Goal: Task Accomplishment & Management: Complete application form

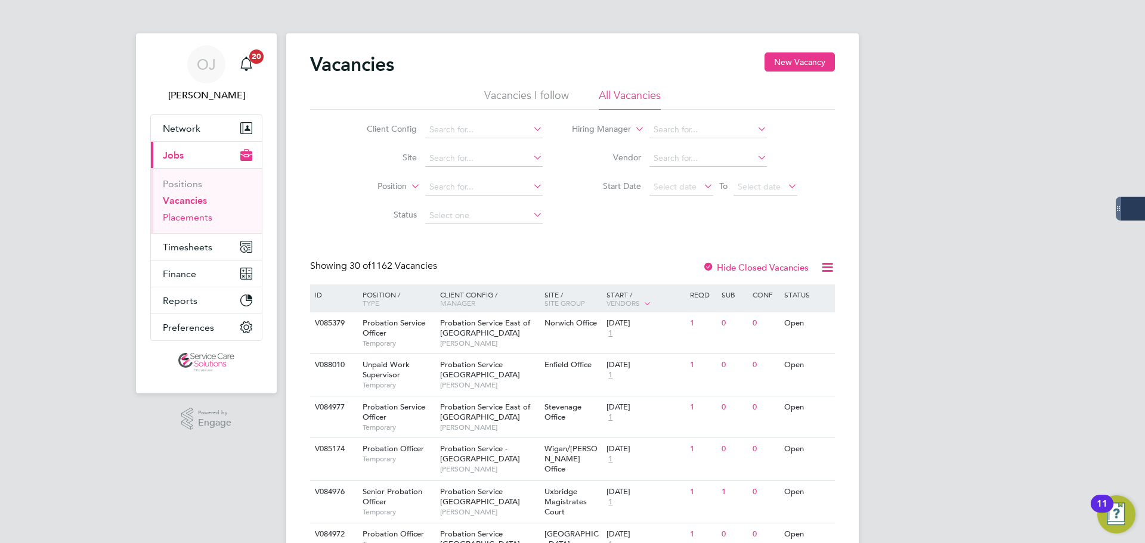
click at [176, 219] on link "Placements" at bounding box center [188, 217] width 50 height 11
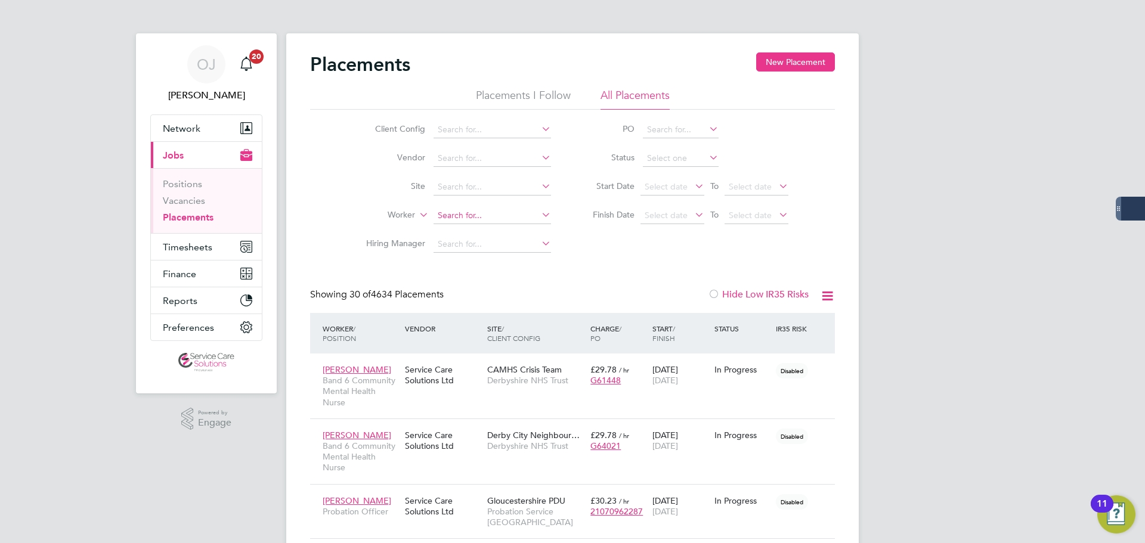
click at [456, 212] on input at bounding box center [493, 216] width 118 height 17
click at [506, 228] on li "Esther J ilo" at bounding box center [492, 232] width 119 height 16
type input "Esther Jilo"
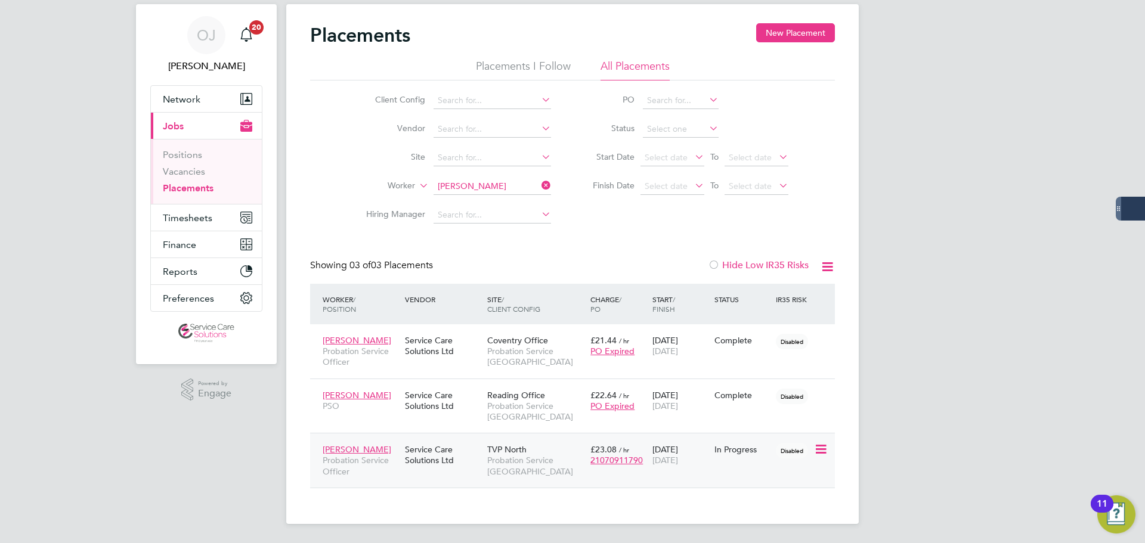
click at [449, 458] on div "Service Care Solutions Ltd" at bounding box center [443, 454] width 82 height 33
click at [469, 187] on ul "Client Config Vendor Site Worker Hiring Manager" at bounding box center [454, 157] width 224 height 143
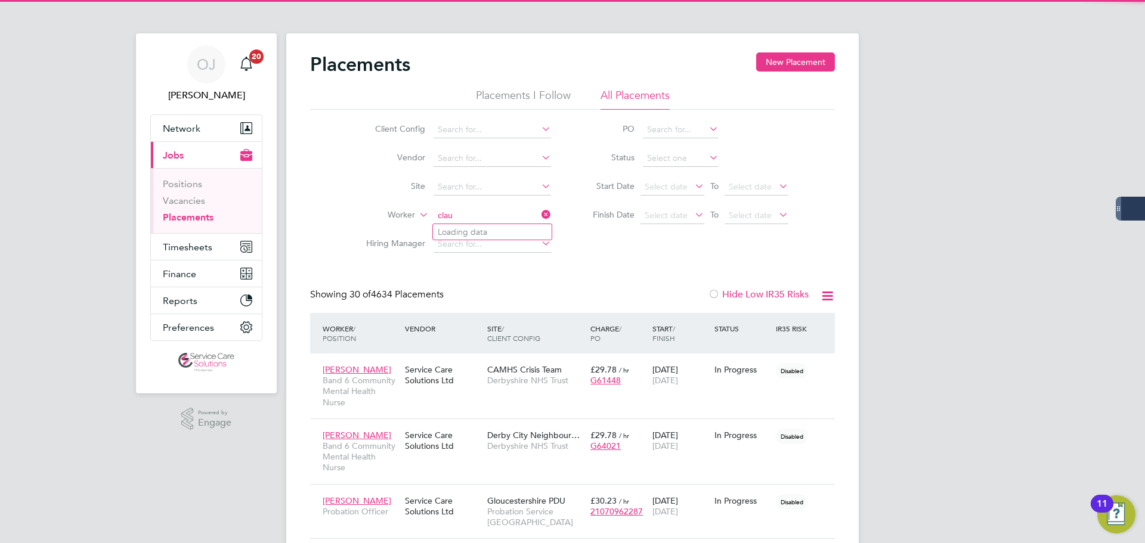
scroll to position [6, 6]
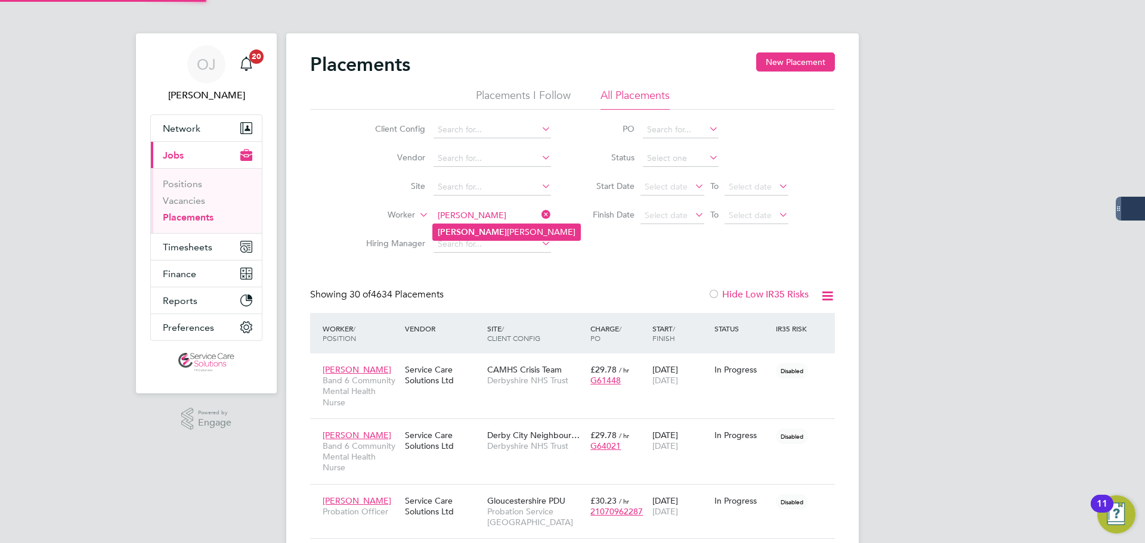
click at [506, 233] on li "Claudette Henry" at bounding box center [506, 232] width 147 height 16
type input "[PERSON_NAME]"
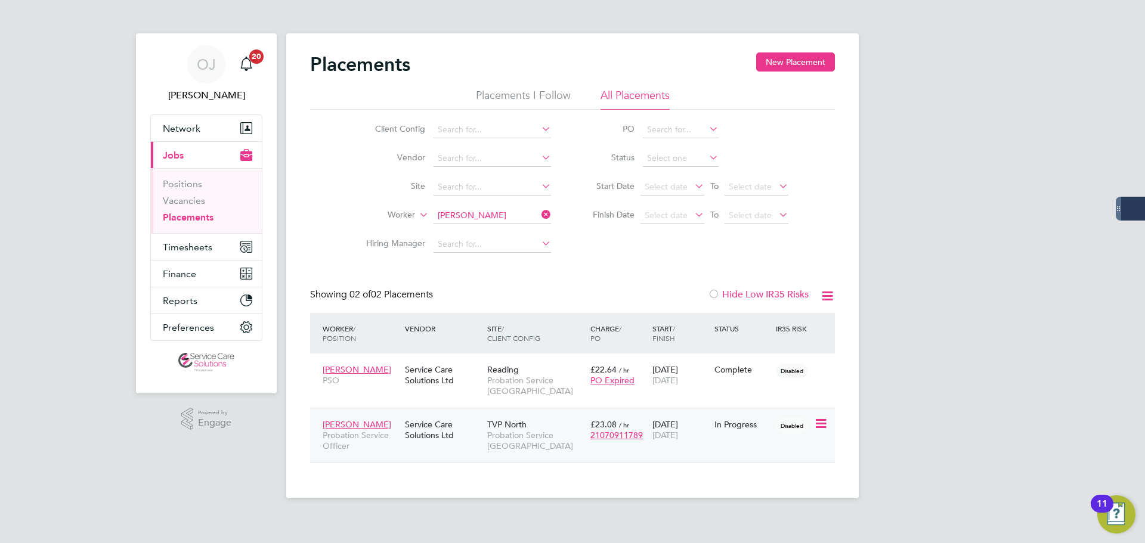
click at [498, 430] on span "Probation Service [GEOGRAPHIC_DATA]" at bounding box center [535, 440] width 97 height 21
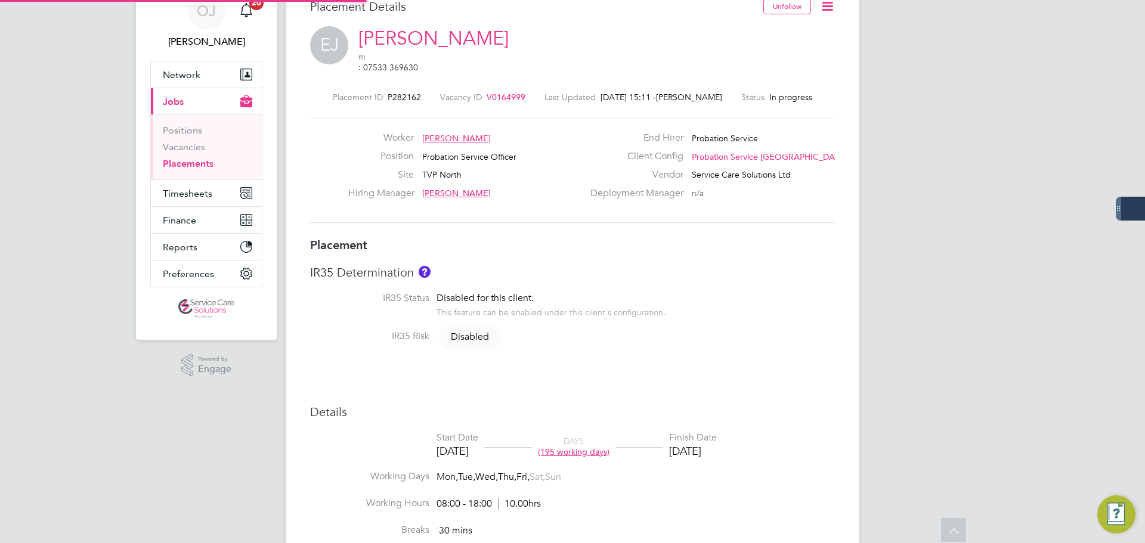
type input "[PERSON_NAME]"
type input "[DATE]"
type input "28 Dec 2025"
type input "08:00"
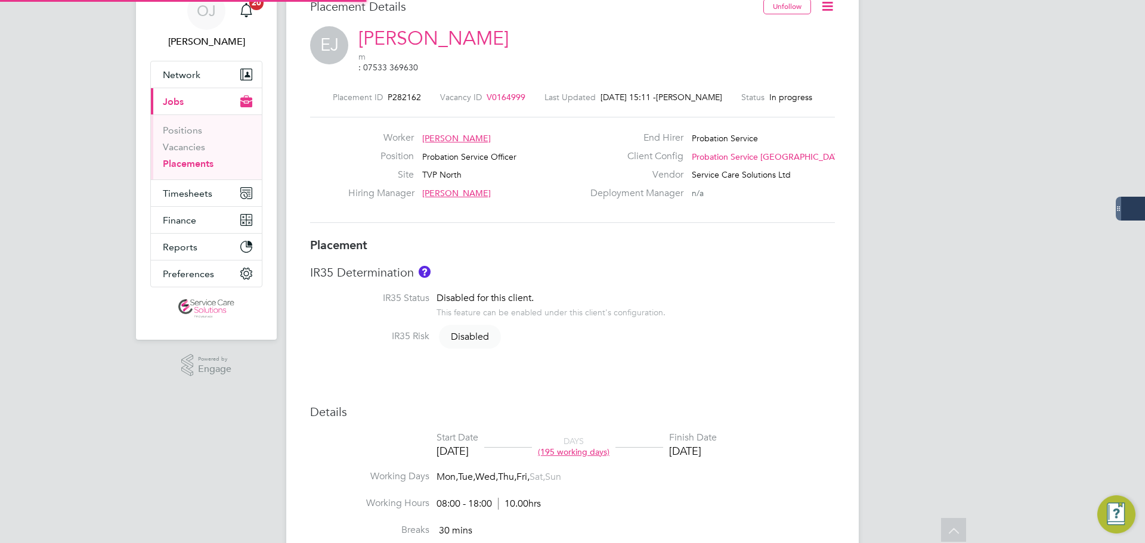
type input "18:00"
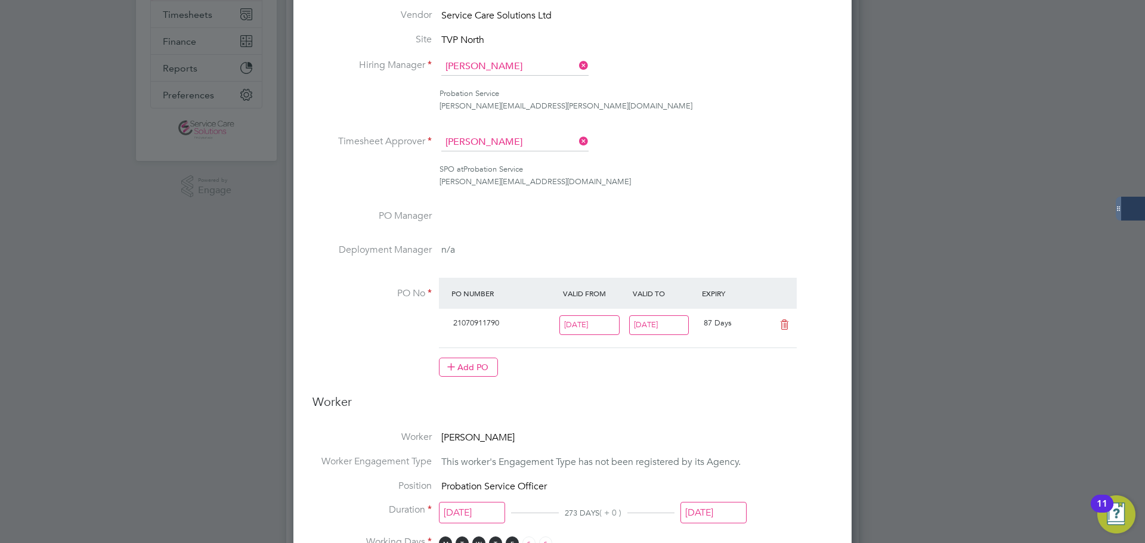
click at [646, 321] on input "28 Dec 2025" at bounding box center [659, 326] width 60 height 20
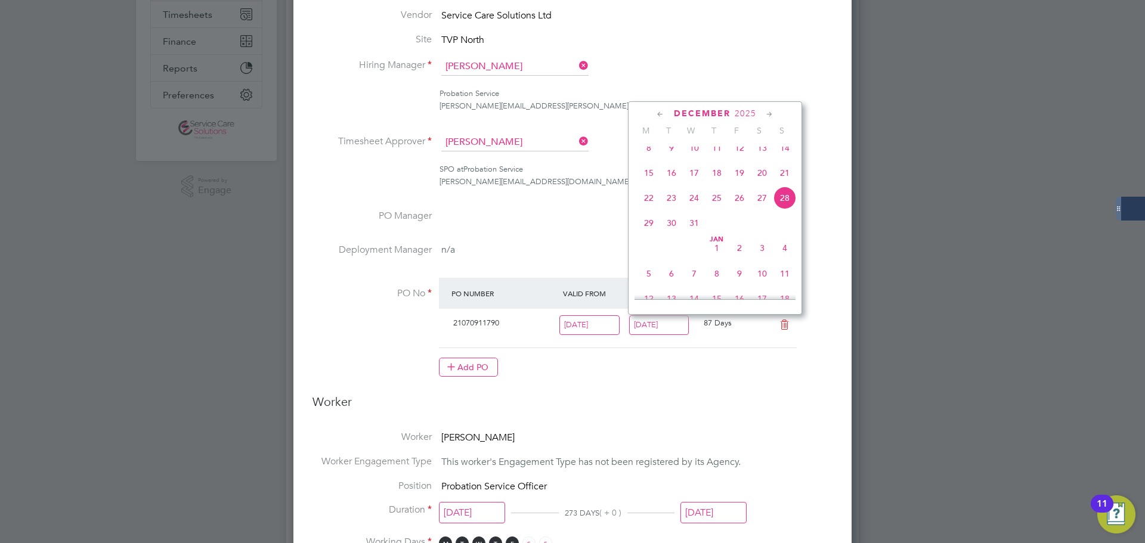
click at [656, 114] on icon at bounding box center [660, 114] width 11 height 13
click at [771, 111] on icon at bounding box center [769, 114] width 11 height 13
click at [673, 259] on span "30" at bounding box center [671, 255] width 23 height 23
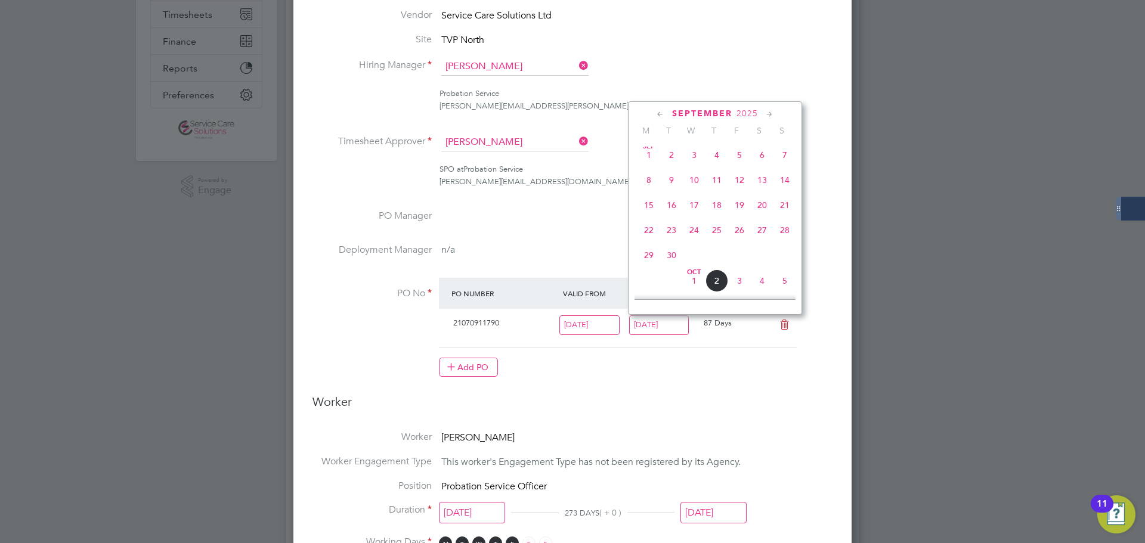
type input "[DATE]"
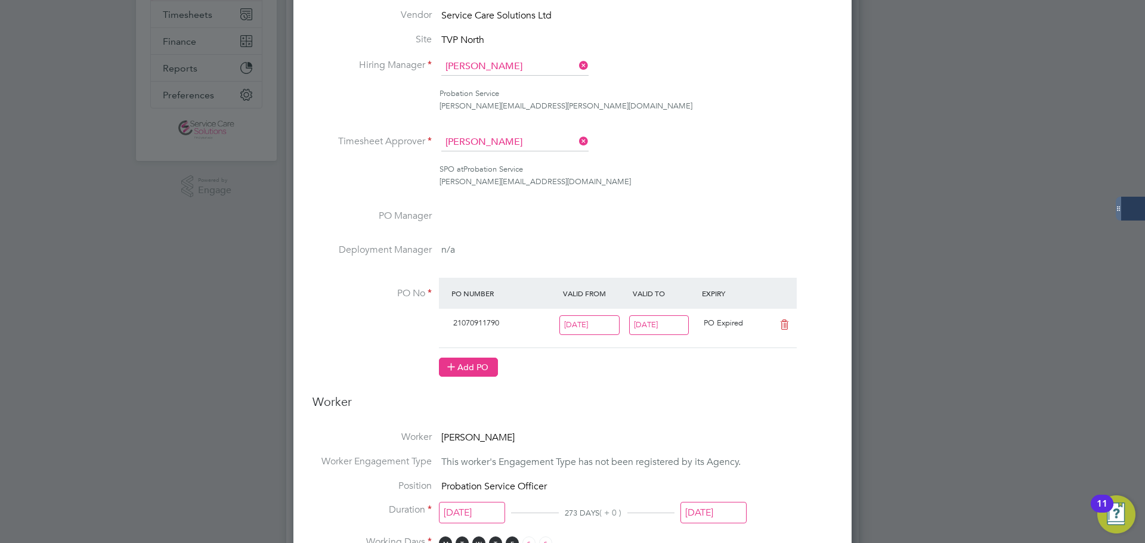
click at [472, 367] on button "Add PO" at bounding box center [468, 367] width 59 height 19
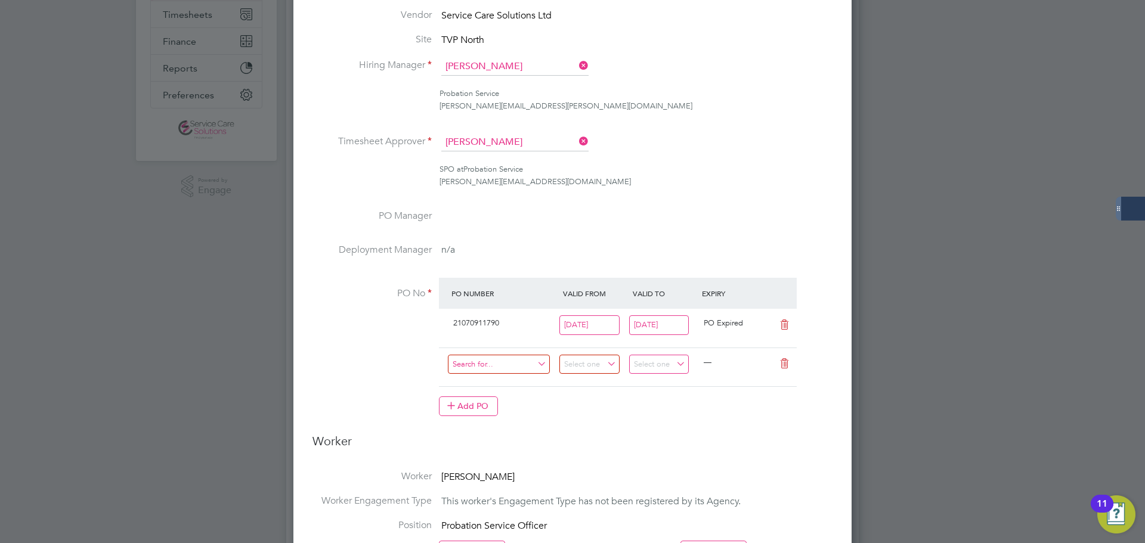
click at [487, 361] on input at bounding box center [499, 365] width 102 height 20
paste input "21070966229"
type input "21070966229"
click at [604, 404] on div "Add PO" at bounding box center [618, 406] width 358 height 19
click at [586, 364] on input at bounding box center [589, 365] width 60 height 20
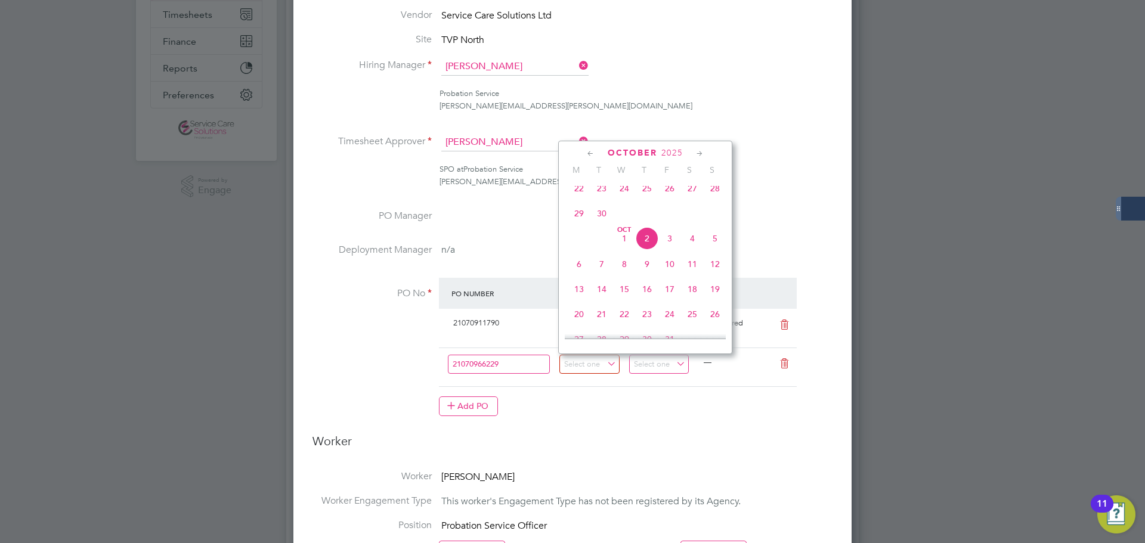
click at [620, 246] on span "Oct 1" at bounding box center [624, 238] width 23 height 23
type input "[DATE]"
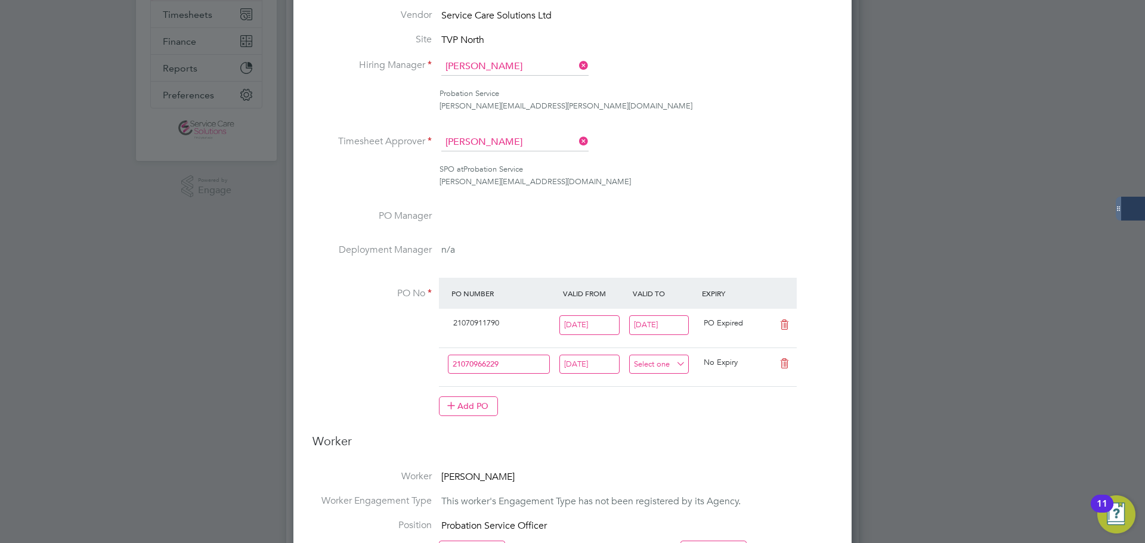
click at [675, 361] on input at bounding box center [659, 365] width 60 height 20
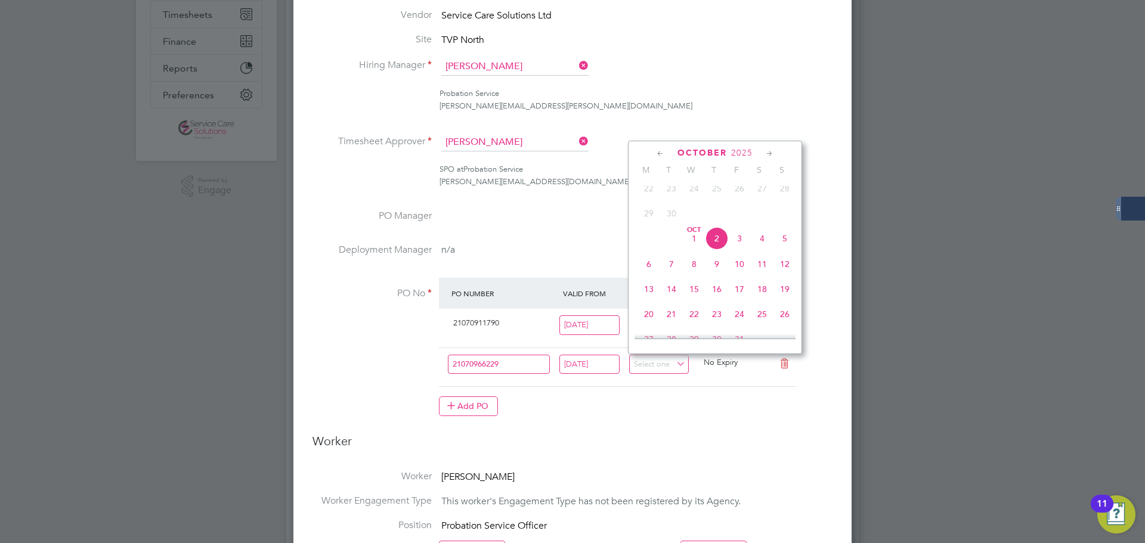
click at [766, 152] on icon at bounding box center [769, 153] width 11 height 13
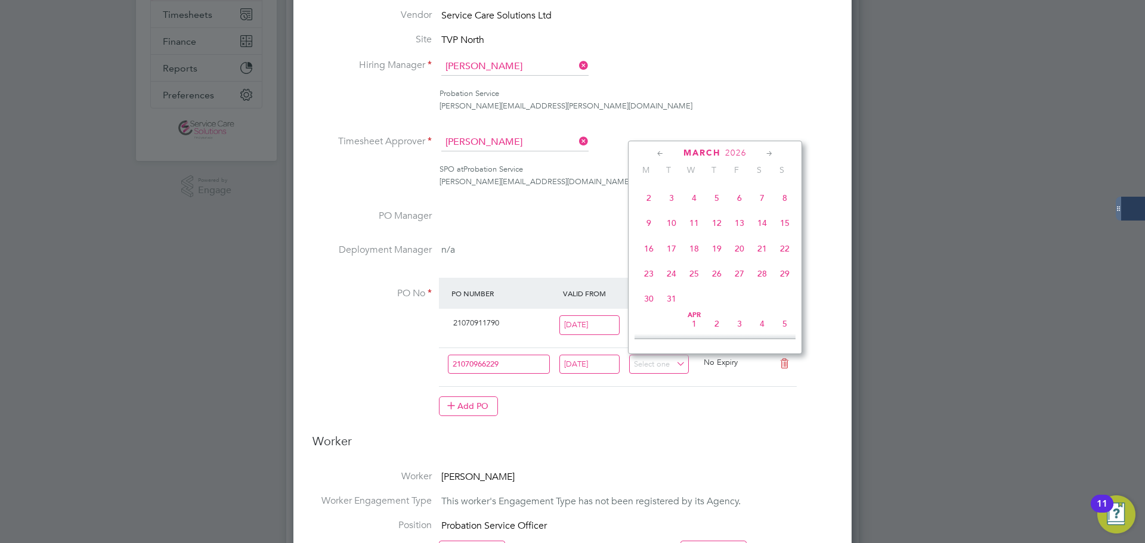
click at [788, 285] on span "29" at bounding box center [785, 273] width 23 height 23
type input "[DATE]"
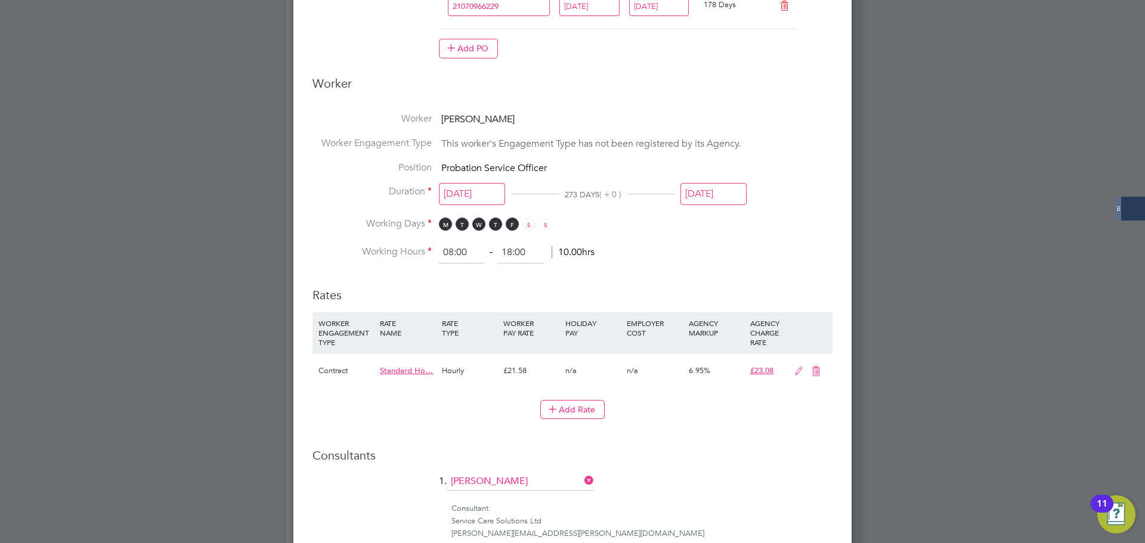
click at [729, 196] on input "28 Dec 2025" at bounding box center [714, 194] width 66 height 22
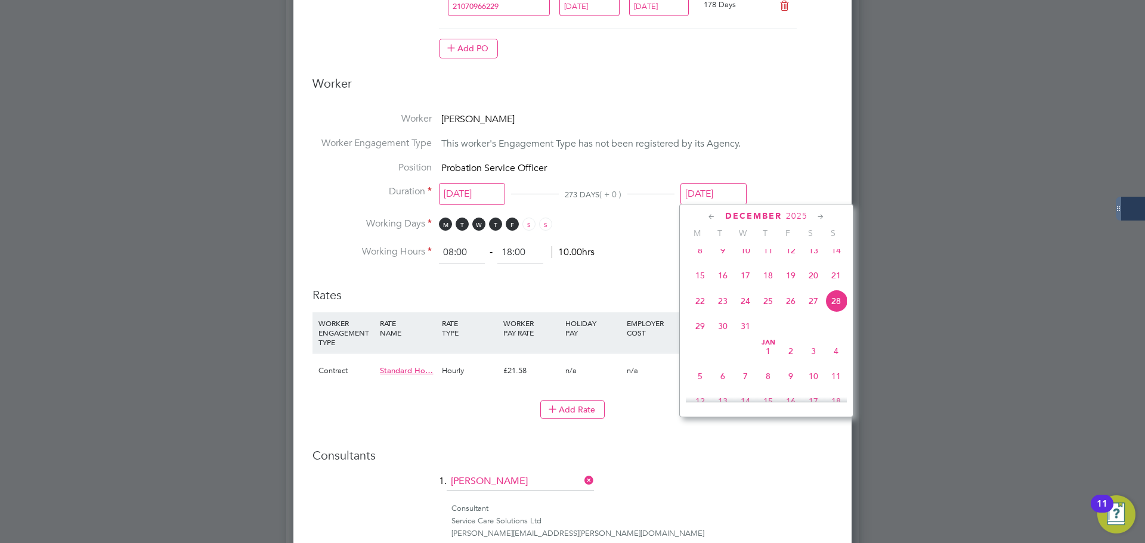
click at [822, 217] on icon at bounding box center [820, 217] width 11 height 13
click at [839, 355] on span "29" at bounding box center [836, 343] width 23 height 23
type input "[DATE]"
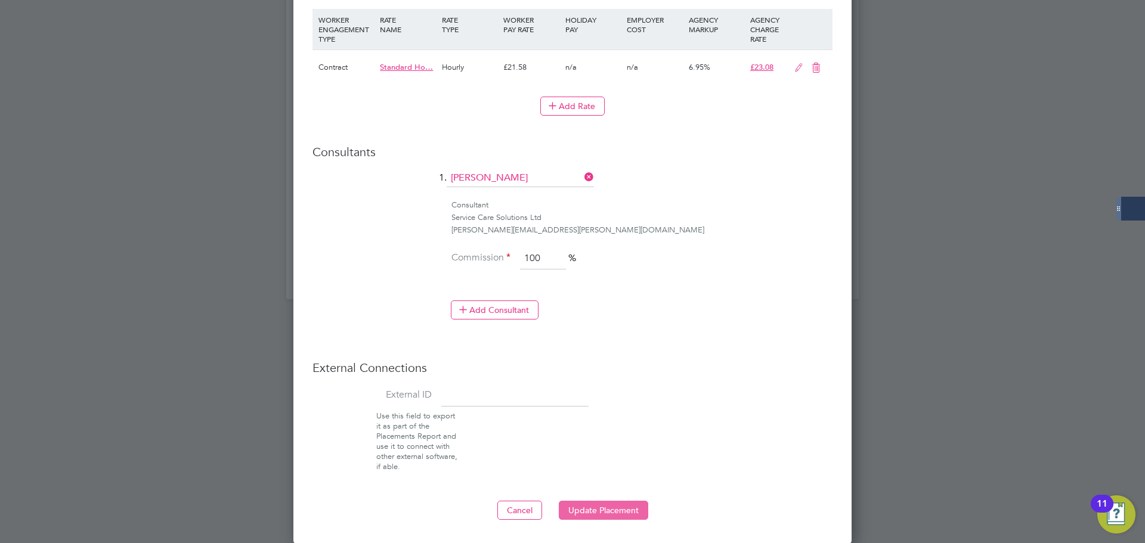
click at [627, 505] on button "Update Placement" at bounding box center [603, 510] width 89 height 19
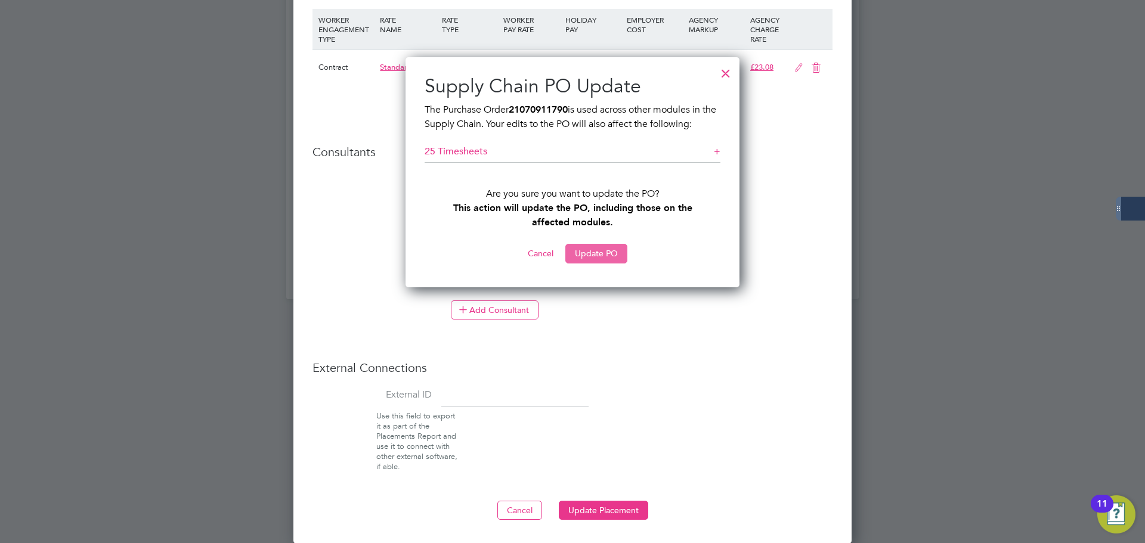
click at [598, 255] on button "Update PO" at bounding box center [596, 253] width 62 height 19
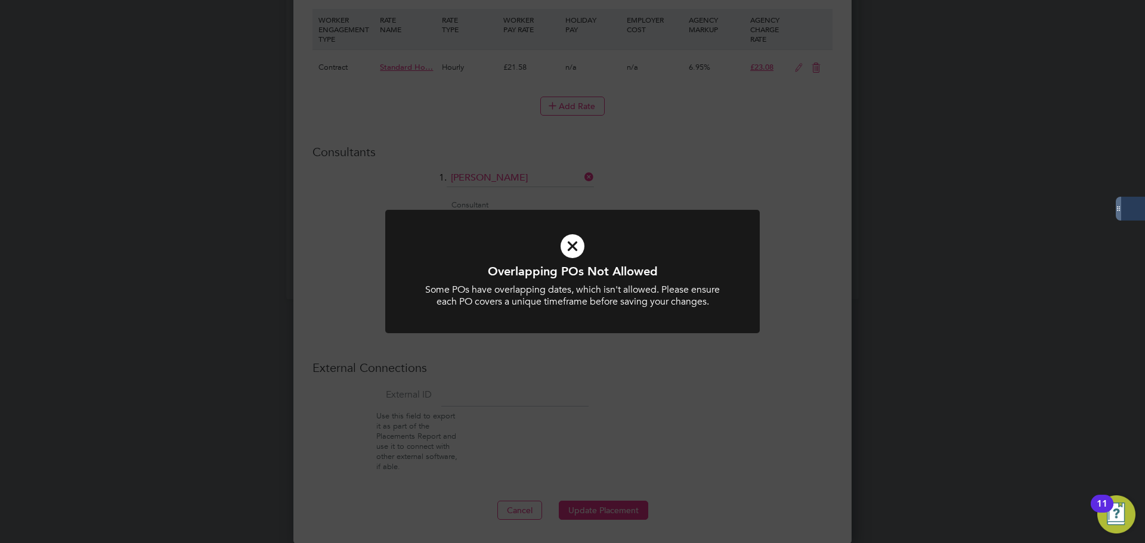
click at [804, 229] on div "Overlapping POs Not Allowed Some POs have overlapping dates, which isn't allowe…" at bounding box center [572, 271] width 1145 height 543
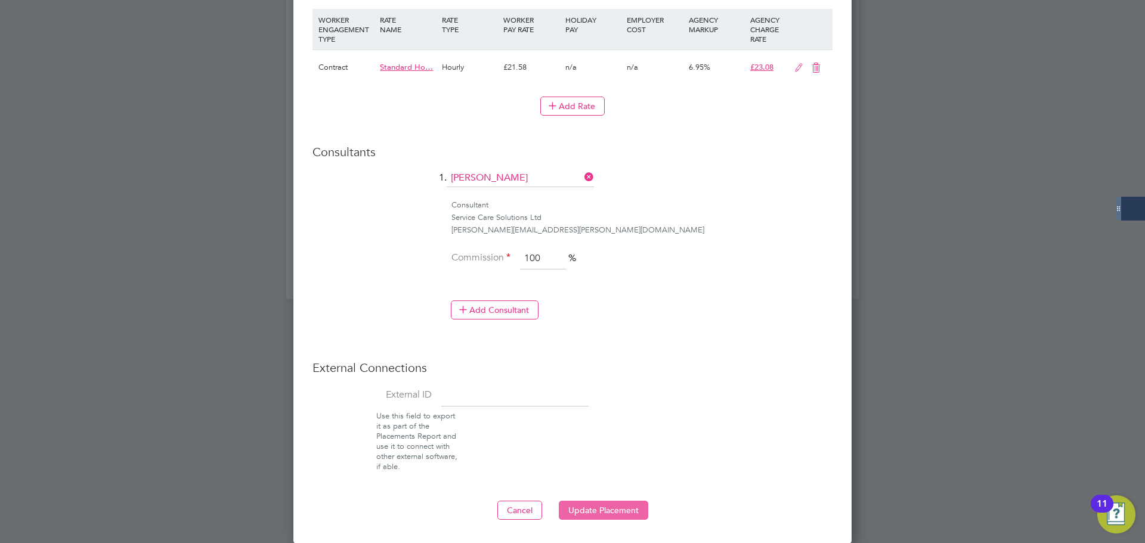
click at [620, 509] on button "Update Placement" at bounding box center [603, 510] width 89 height 19
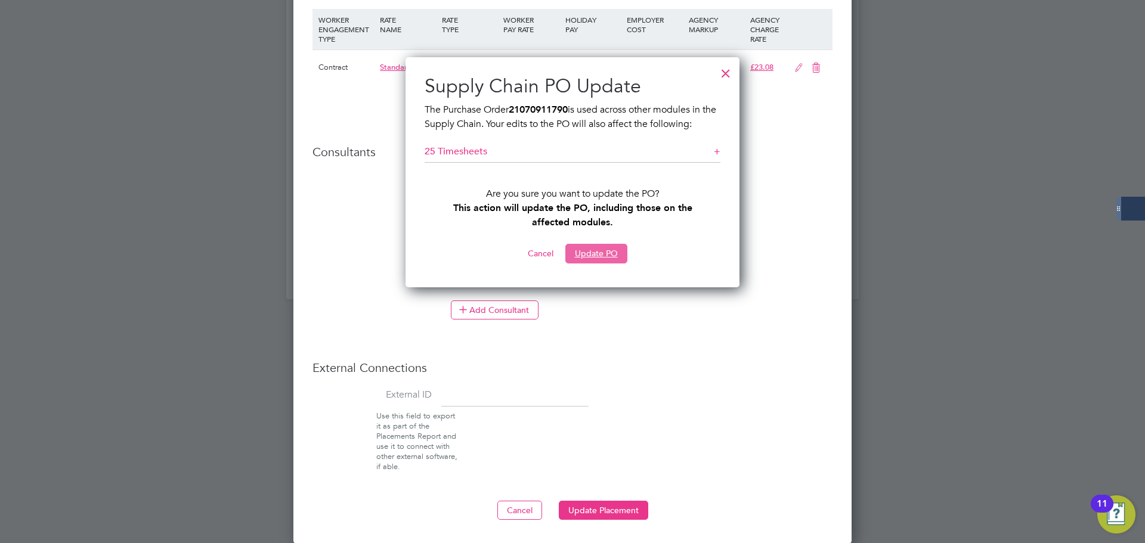
click at [596, 249] on button "Update PO" at bounding box center [596, 253] width 62 height 19
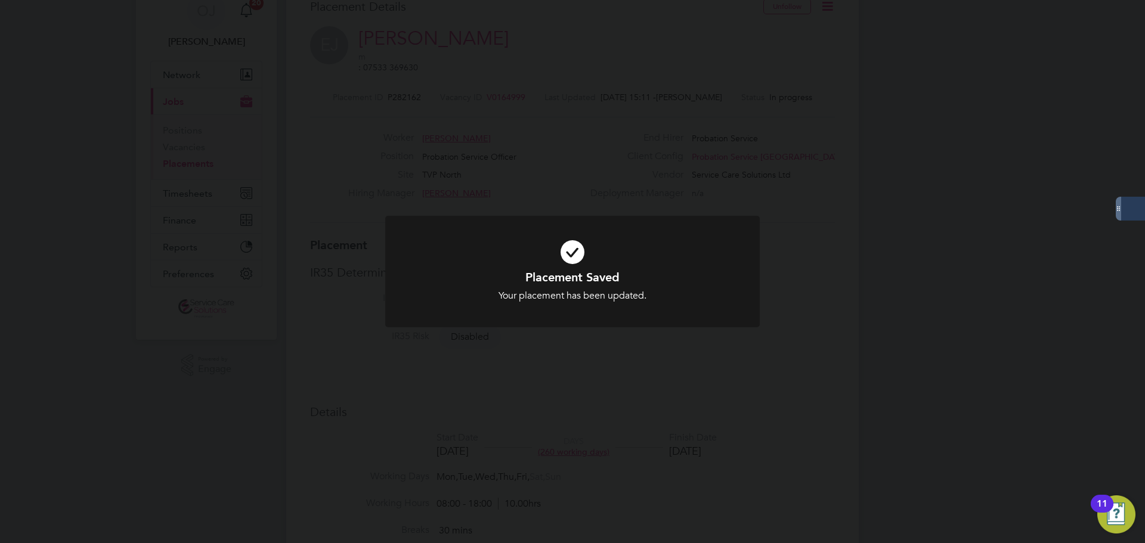
click at [883, 297] on div "Placement Saved Your placement has been updated. Cancel Okay" at bounding box center [572, 271] width 1145 height 543
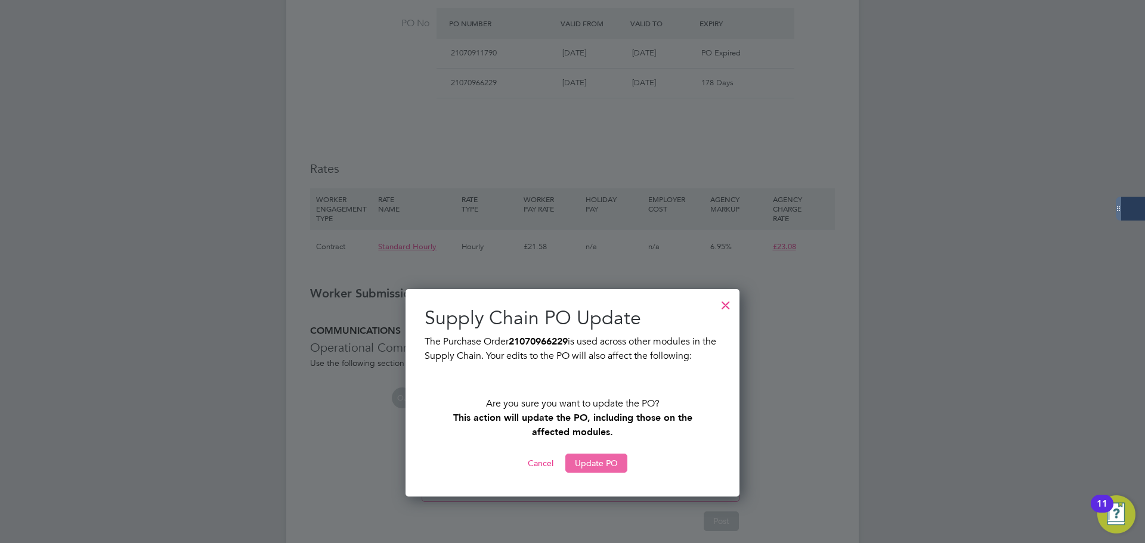
click at [606, 458] on button "Update PO" at bounding box center [596, 463] width 62 height 19
click at [730, 305] on div at bounding box center [725, 302] width 21 height 21
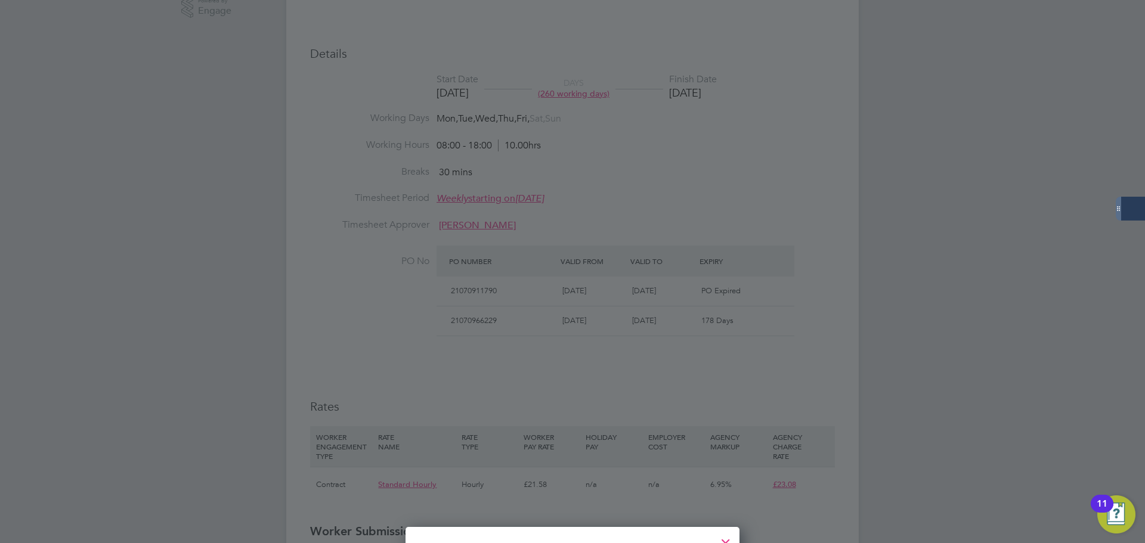
scroll to position [412, 0]
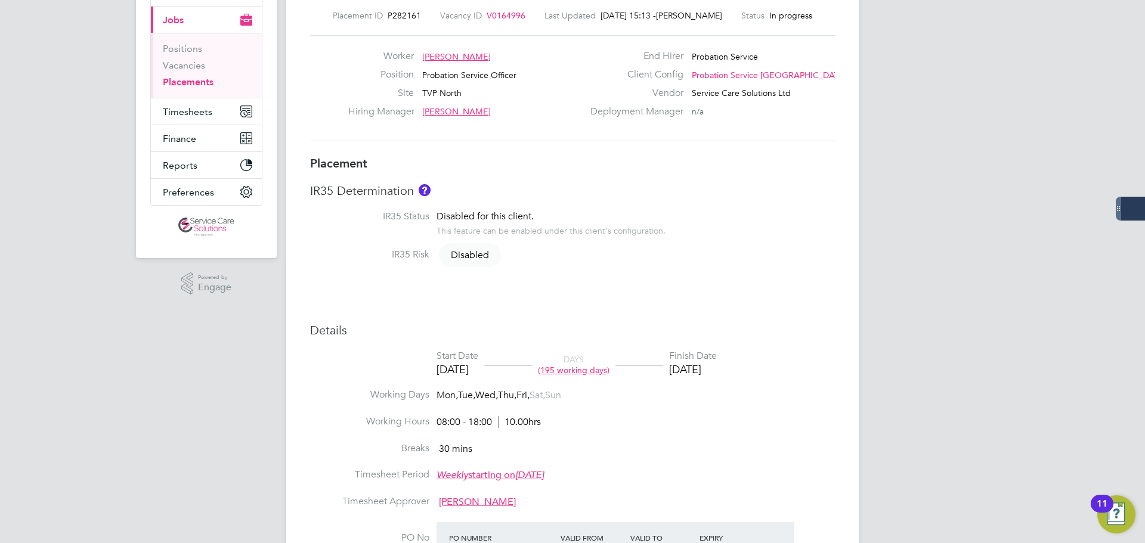
scroll to position [298, 0]
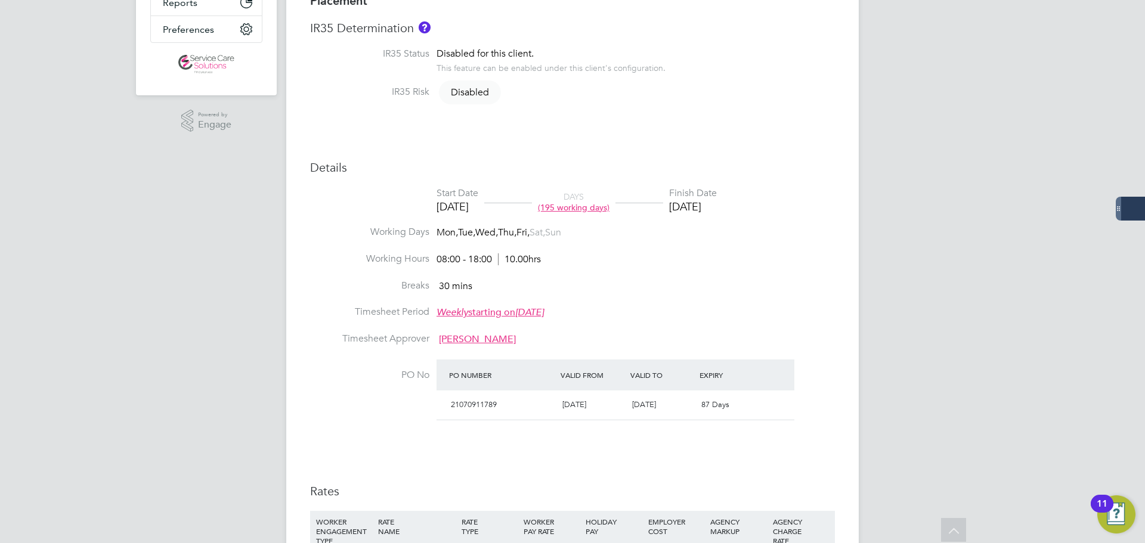
click at [765, 308] on li "Timesheet Period Weekly starting on Monday, 05 Feb 2018" at bounding box center [572, 319] width 525 height 27
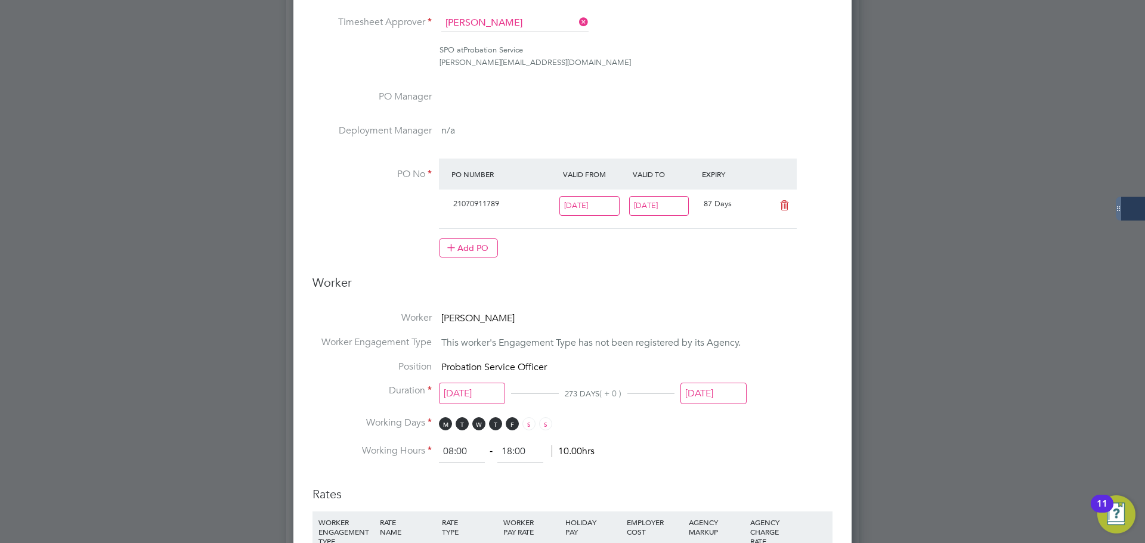
click at [671, 200] on input "28 Dec 2025" at bounding box center [659, 206] width 60 height 20
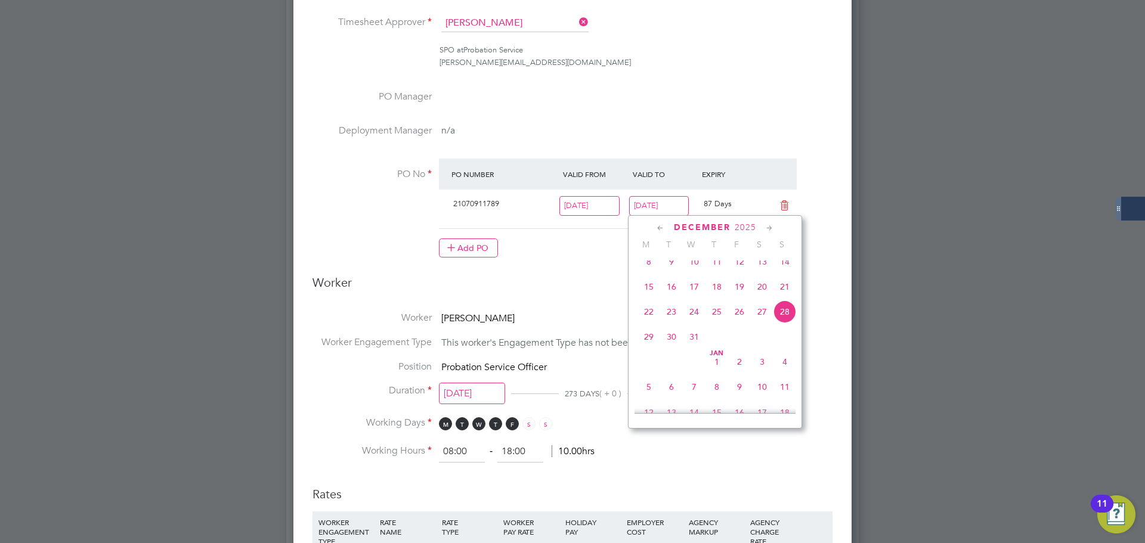
click at [662, 228] on icon at bounding box center [660, 228] width 11 height 13
click at [659, 225] on icon at bounding box center [660, 228] width 11 height 13
click at [768, 227] on icon at bounding box center [769, 228] width 11 height 13
click at [671, 376] on span "30" at bounding box center [671, 369] width 23 height 23
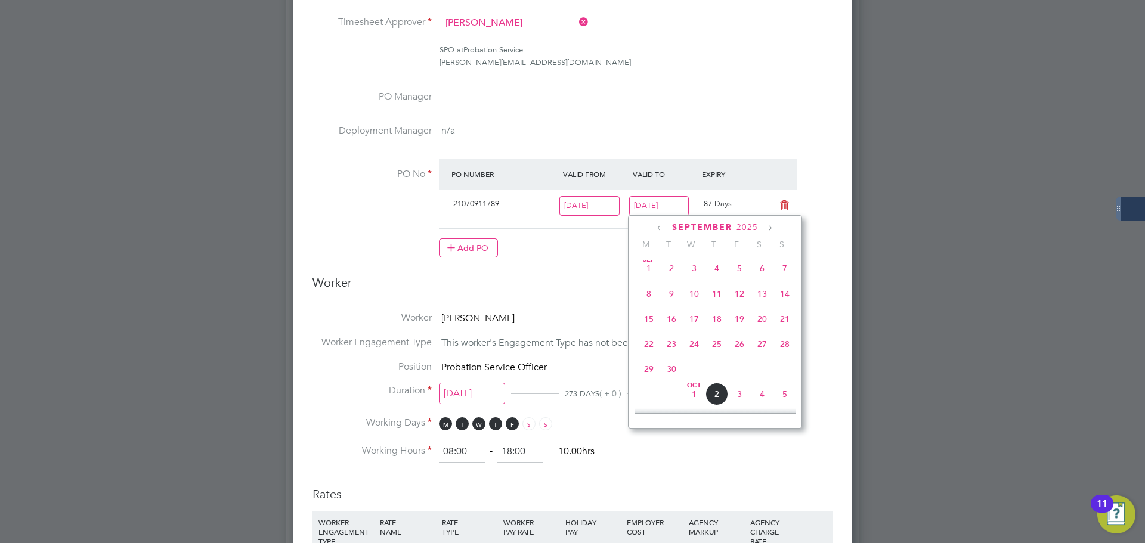
type input "[DATE]"
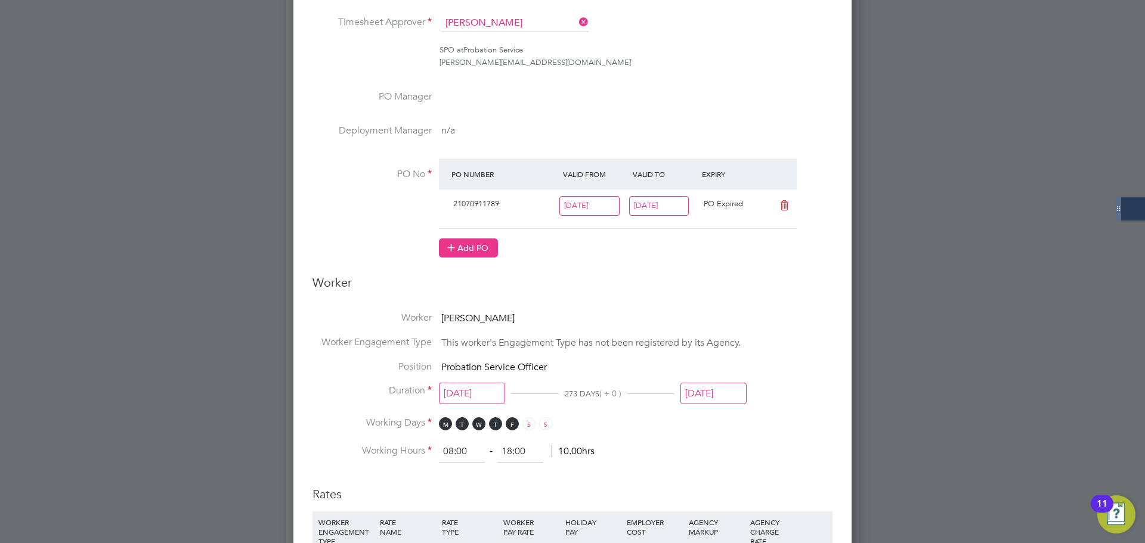
click at [489, 245] on button "Add PO" at bounding box center [468, 248] width 59 height 19
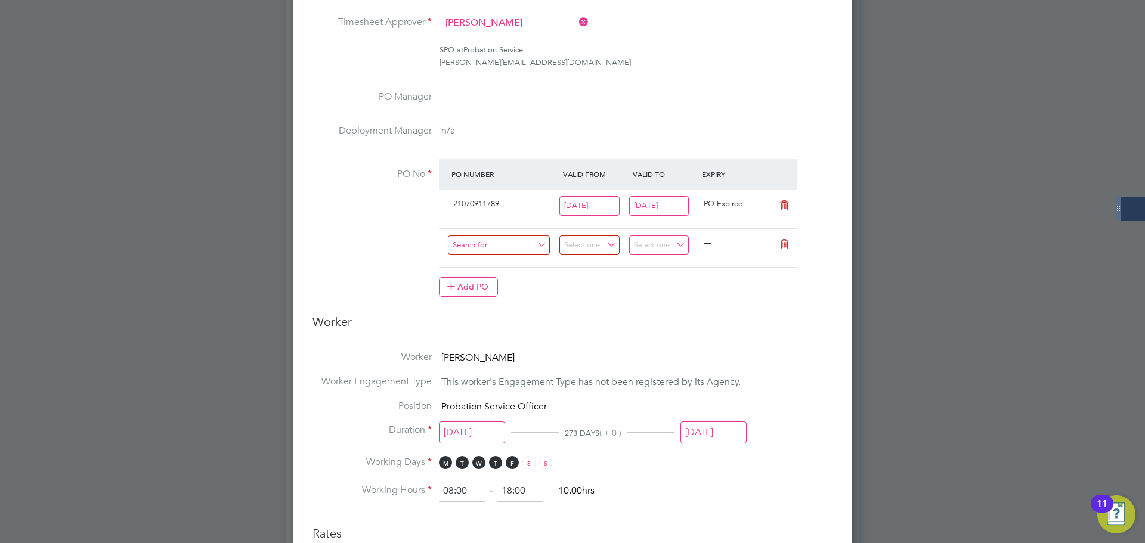
click at [486, 248] on input at bounding box center [499, 246] width 102 height 20
paste input "21070966228"
type input "21070966228"
click at [599, 289] on div "Add PO" at bounding box center [618, 286] width 358 height 19
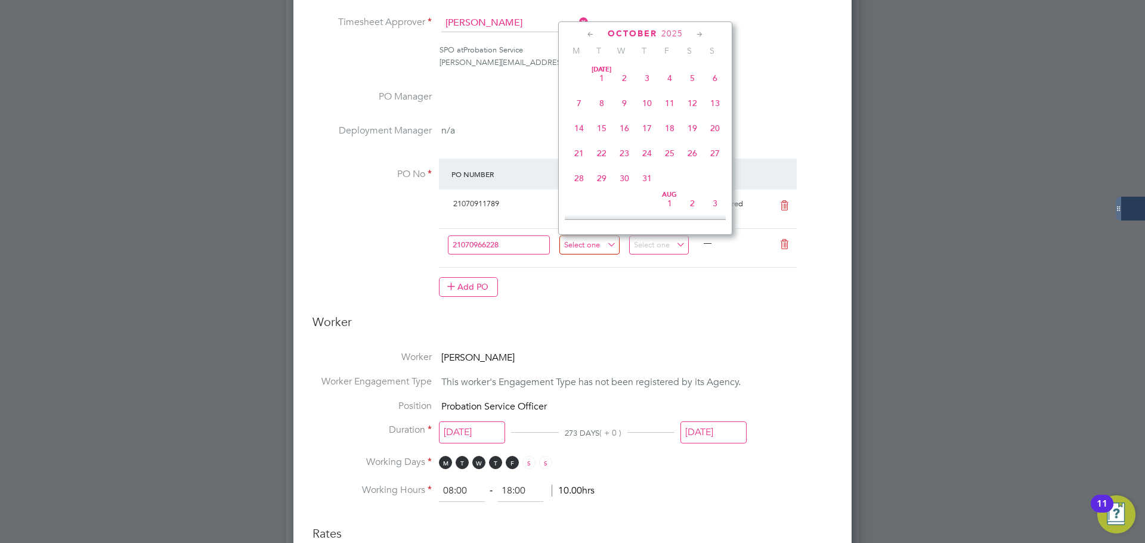
click at [573, 242] on input at bounding box center [589, 246] width 60 height 20
click at [624, 125] on span "Oct 1" at bounding box center [624, 119] width 23 height 23
type input "[DATE]"
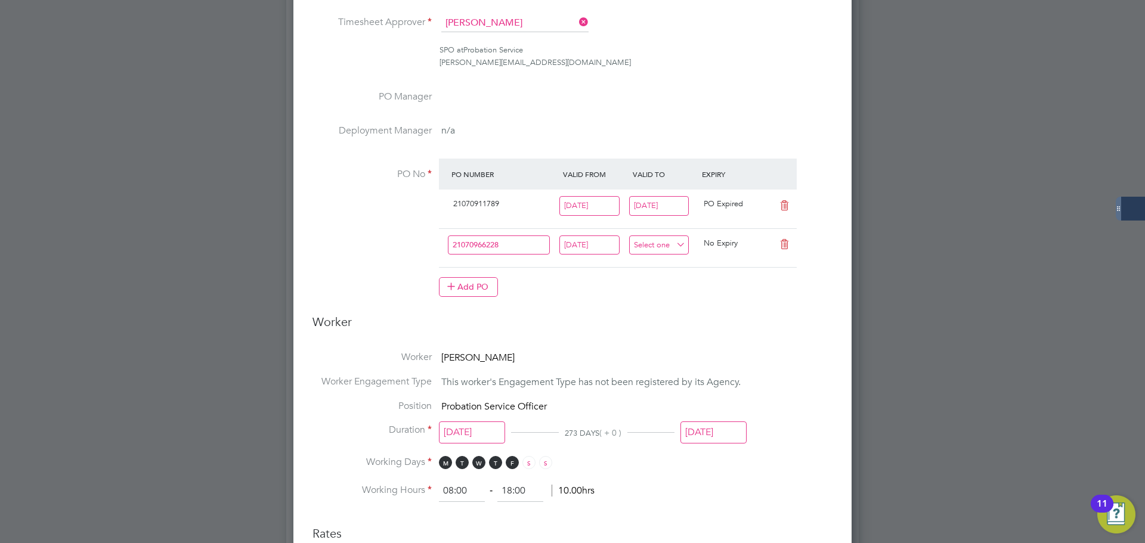
click at [658, 246] on input at bounding box center [659, 246] width 60 height 20
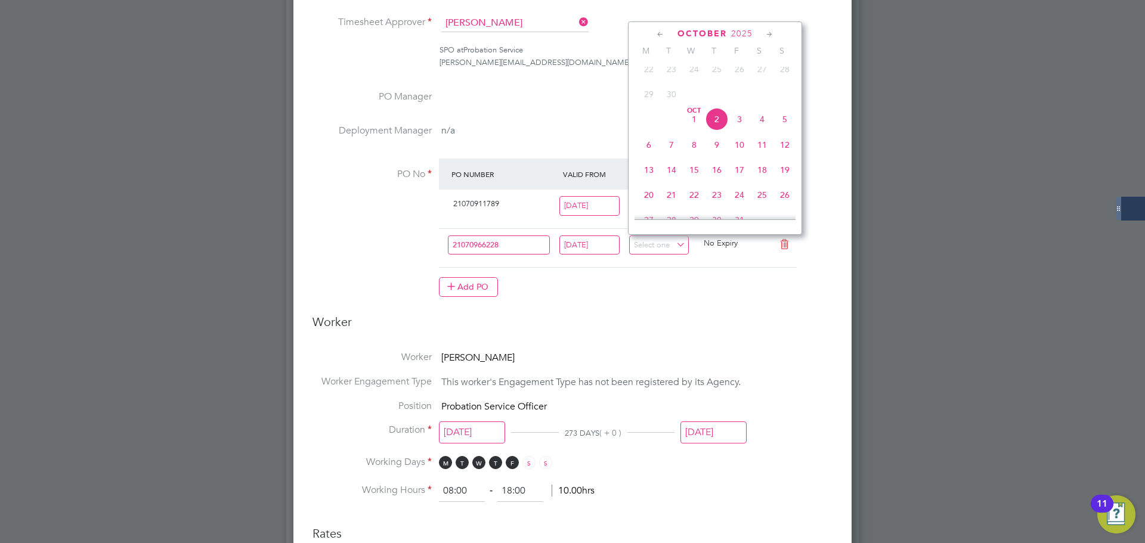
click at [768, 34] on icon at bounding box center [769, 34] width 11 height 13
click at [769, 33] on icon at bounding box center [769, 34] width 11 height 13
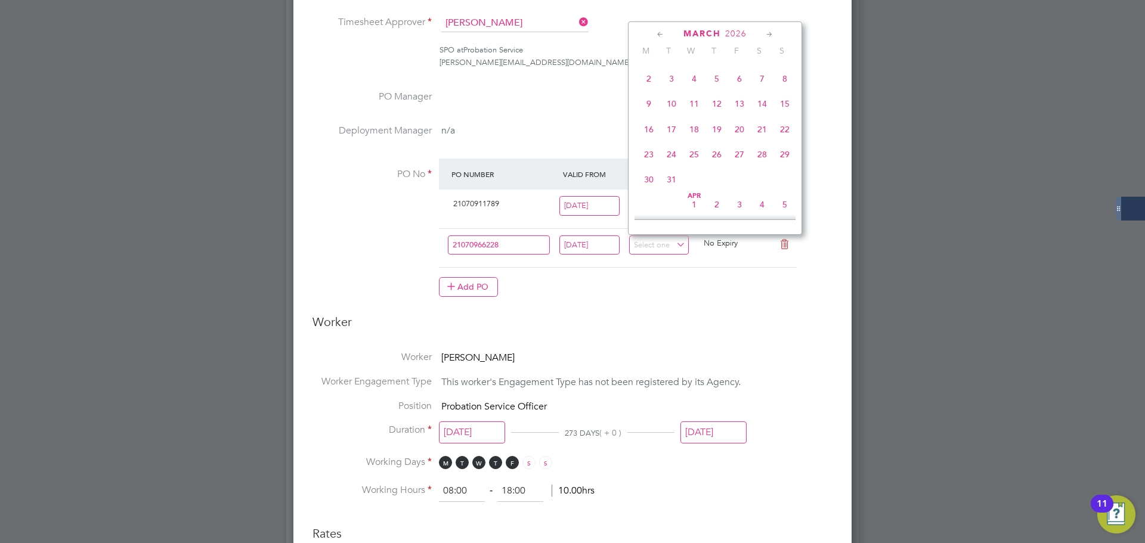
click at [784, 166] on span "29" at bounding box center [785, 154] width 23 height 23
type input "[DATE]"
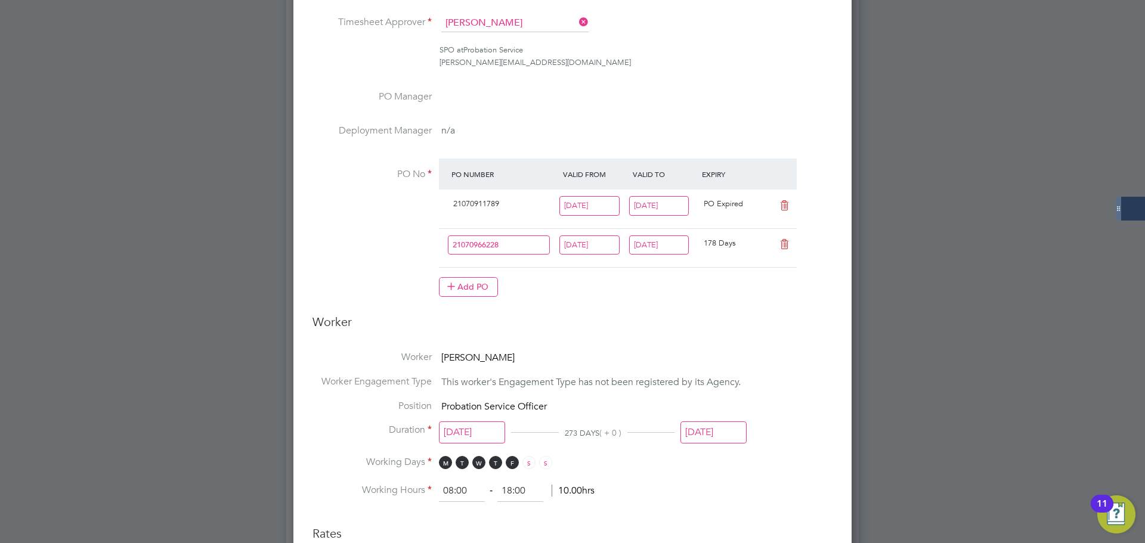
click at [753, 327] on h3 "Worker" at bounding box center [573, 326] width 520 height 25
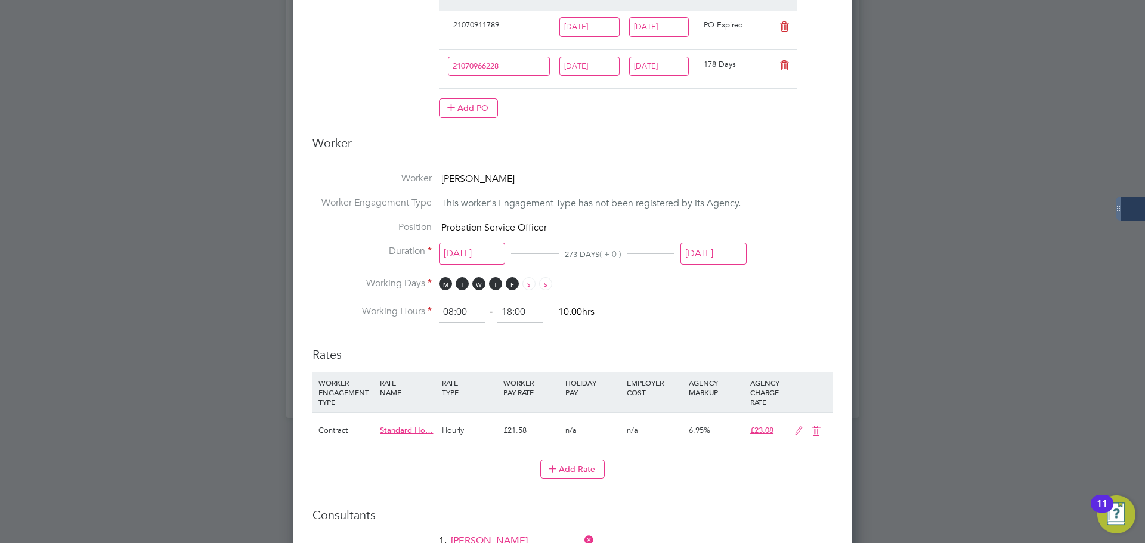
click at [721, 256] on input "28 Dec 2025" at bounding box center [714, 254] width 66 height 22
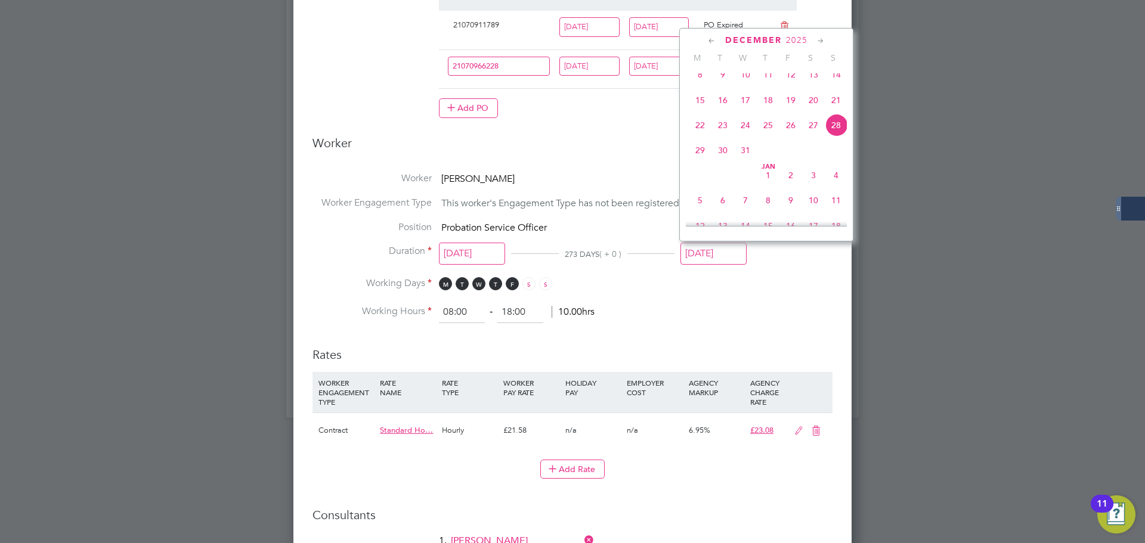
click at [818, 39] on icon at bounding box center [820, 41] width 11 height 13
click at [837, 179] on span "29" at bounding box center [836, 167] width 23 height 23
type input "[DATE]"
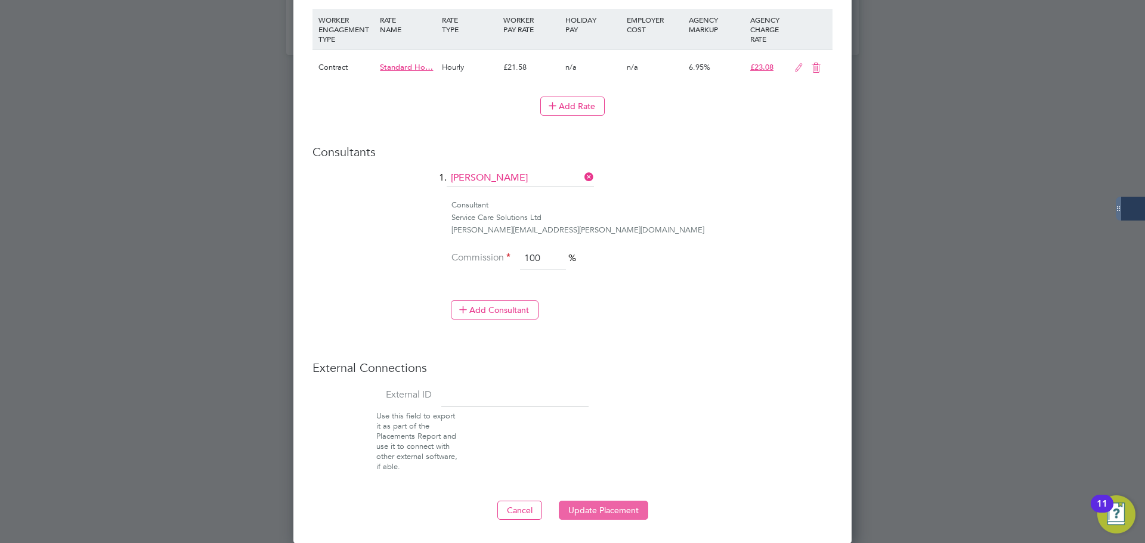
click at [620, 516] on button "Update Placement" at bounding box center [603, 510] width 89 height 19
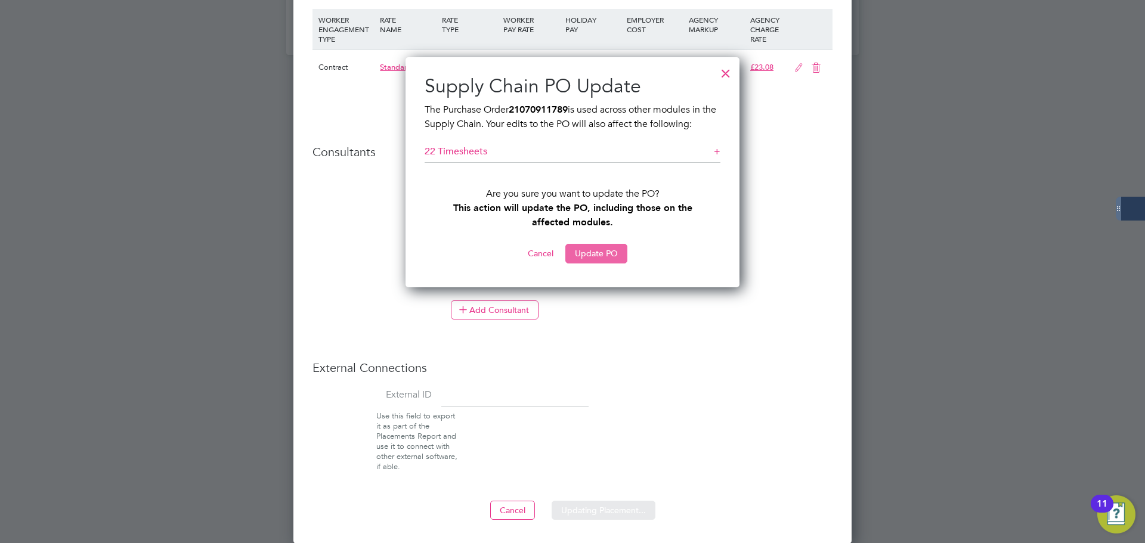
click at [600, 251] on button "Update PO" at bounding box center [596, 253] width 62 height 19
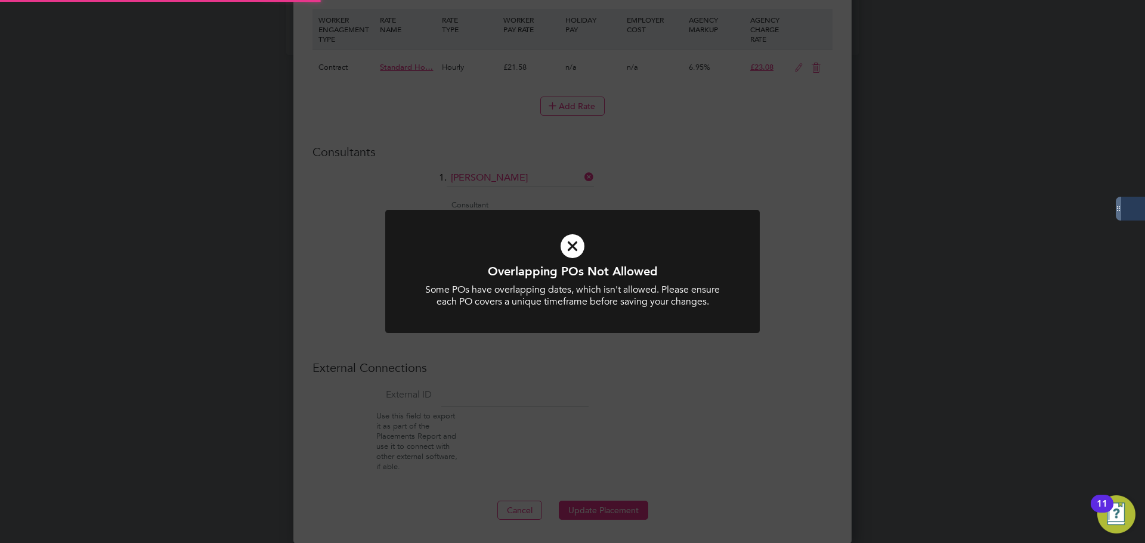
click at [690, 401] on div "Overlapping POs Not Allowed Some POs have overlapping dates, which isn't allowe…" at bounding box center [572, 271] width 1145 height 543
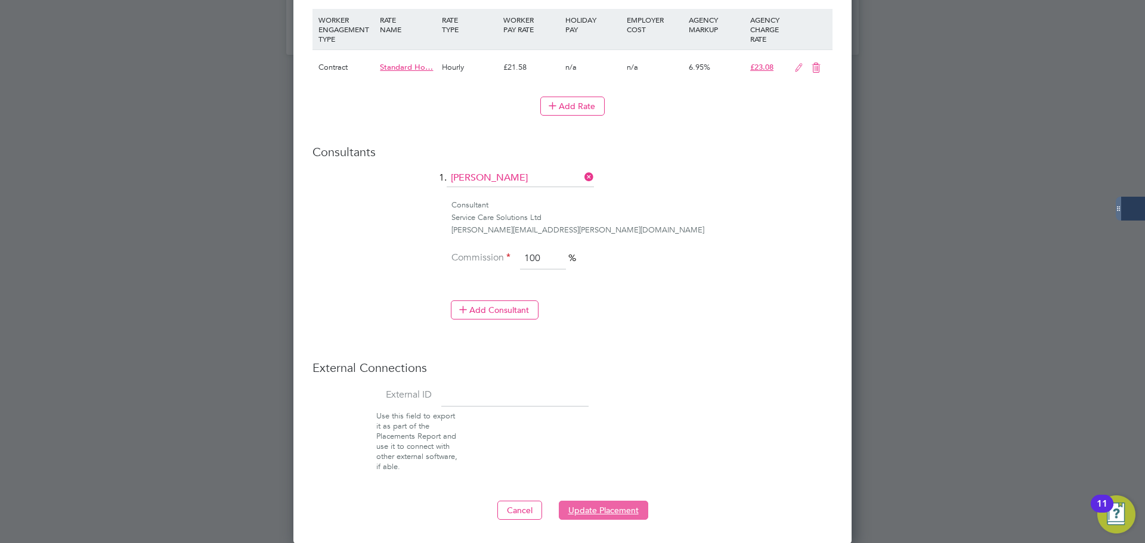
click at [630, 501] on button "Update Placement" at bounding box center [603, 510] width 89 height 19
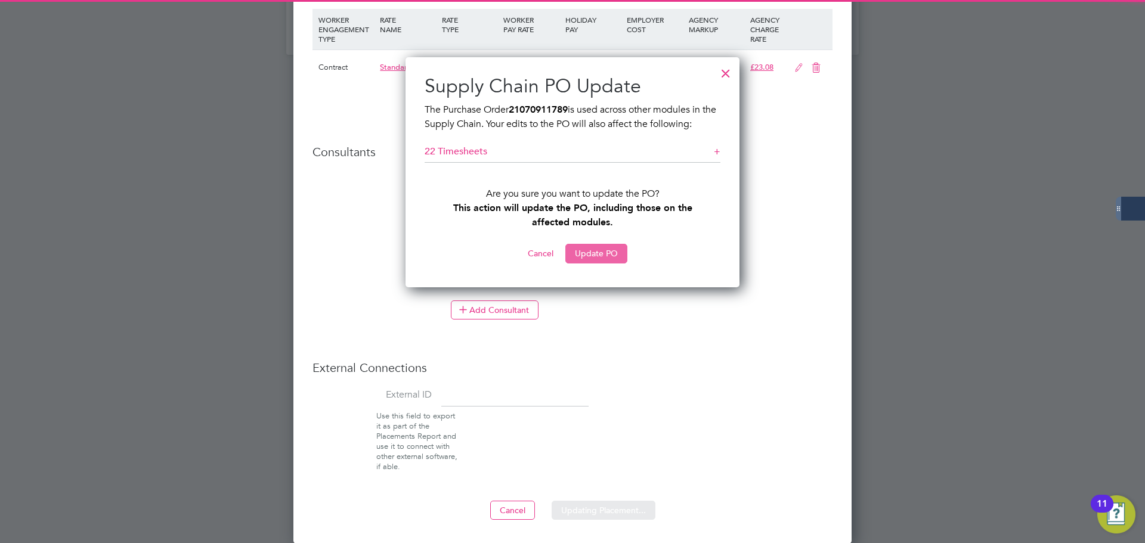
click at [608, 244] on button "Update PO" at bounding box center [596, 253] width 62 height 19
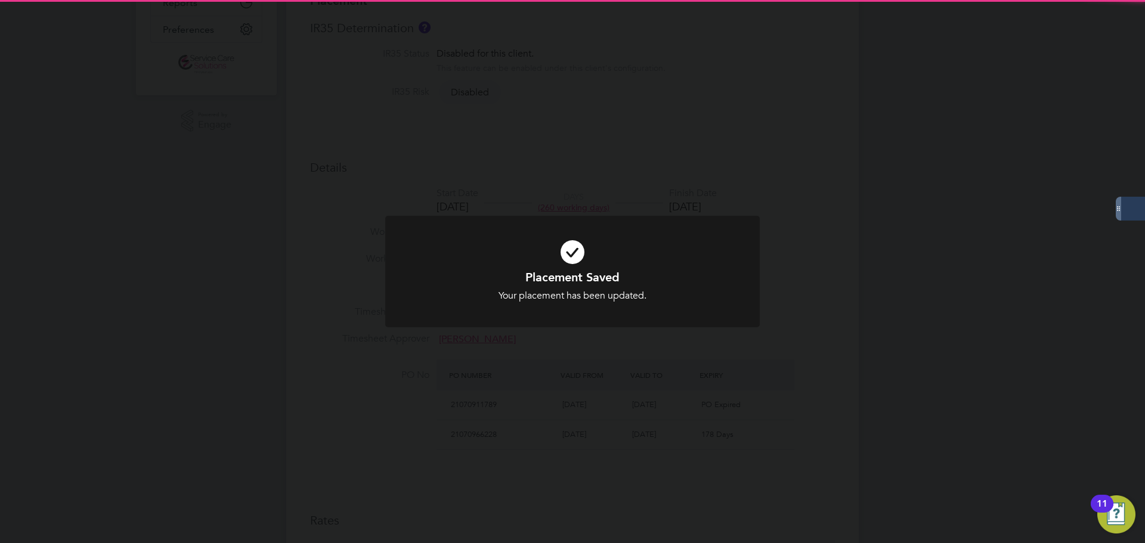
click at [829, 231] on div "Placement Saved Your placement has been updated. Cancel Okay" at bounding box center [572, 271] width 1145 height 543
